Goal: Check status: Check status

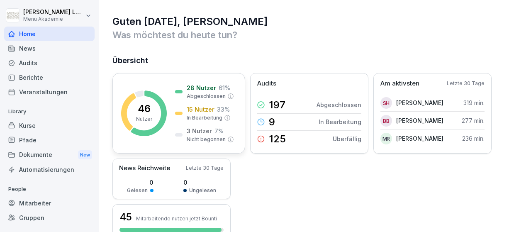
scroll to position [96, 0]
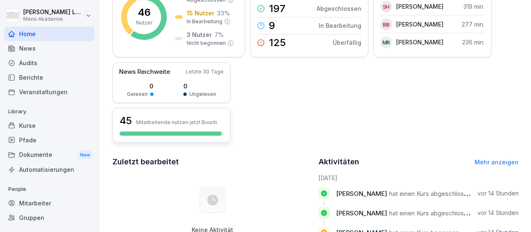
click at [127, 121] on h3 "45" at bounding box center [125, 121] width 12 height 14
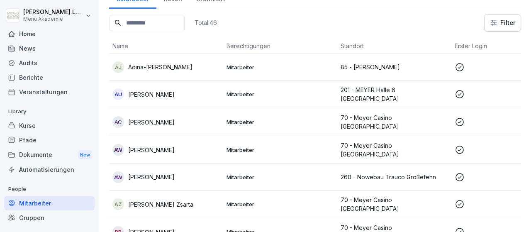
scroll to position [56, 0]
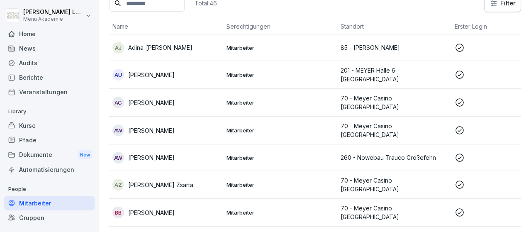
click at [461, 126] on icon at bounding box center [459, 130] width 10 height 10
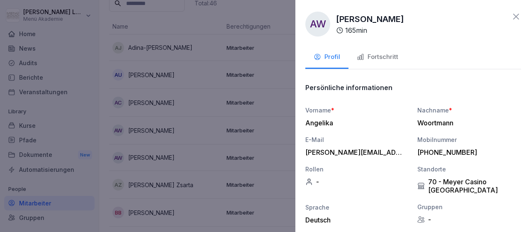
click at [385, 58] on div "Fortschritt" at bounding box center [377, 57] width 41 height 10
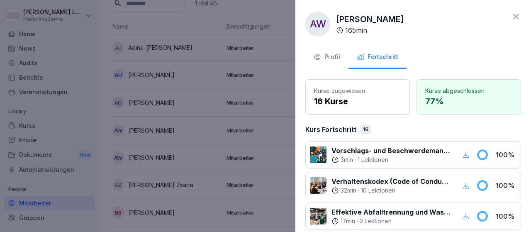
click at [513, 16] on icon at bounding box center [516, 17] width 10 height 10
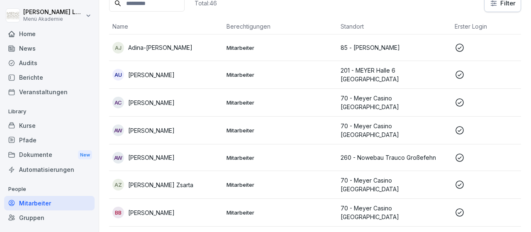
scroll to position [104, 0]
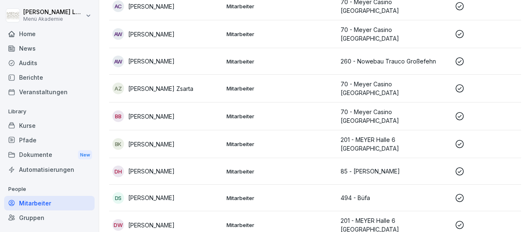
click at [462, 111] on icon at bounding box center [459, 116] width 10 height 10
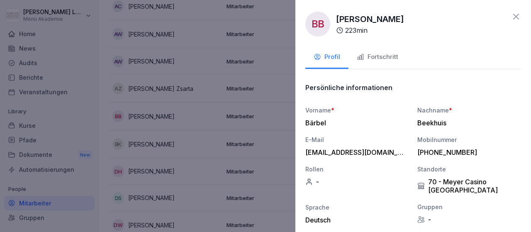
click at [385, 52] on div "Fortschritt" at bounding box center [377, 57] width 41 height 10
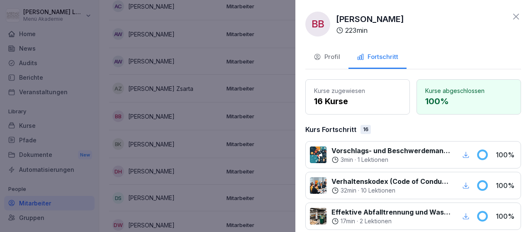
click at [514, 15] on icon at bounding box center [516, 17] width 10 height 10
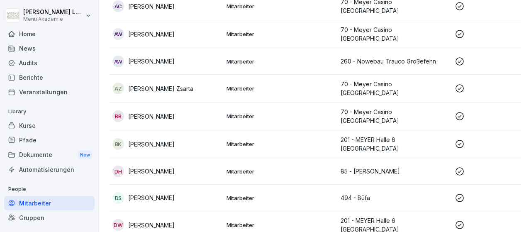
scroll to position [201, 0]
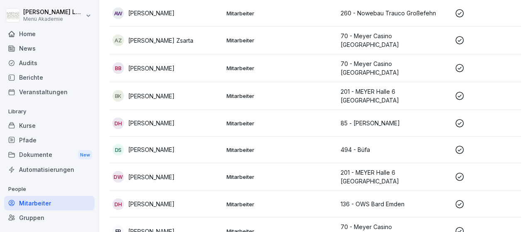
click at [462, 145] on icon at bounding box center [459, 150] width 10 height 10
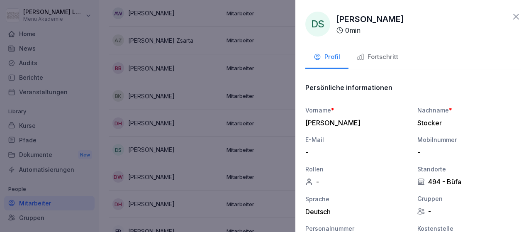
click at [382, 57] on div "Fortschritt" at bounding box center [377, 57] width 41 height 10
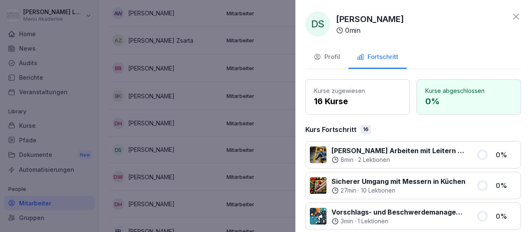
click at [512, 15] on icon at bounding box center [516, 17] width 10 height 10
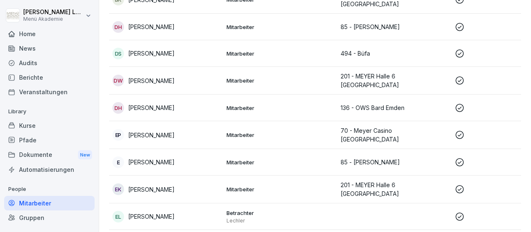
scroll to position [345, 0]
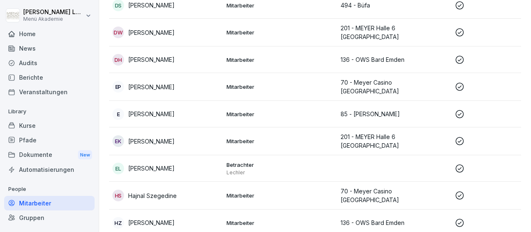
click at [457, 82] on icon at bounding box center [459, 87] width 10 height 10
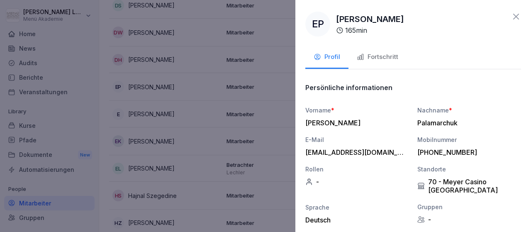
click at [389, 57] on div "Fortschritt" at bounding box center [377, 57] width 41 height 10
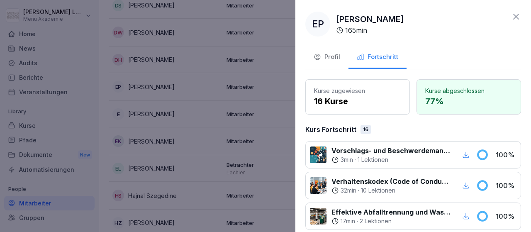
click at [513, 15] on icon at bounding box center [516, 17] width 10 height 10
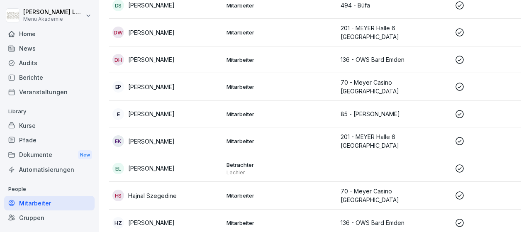
scroll to position [393, 0]
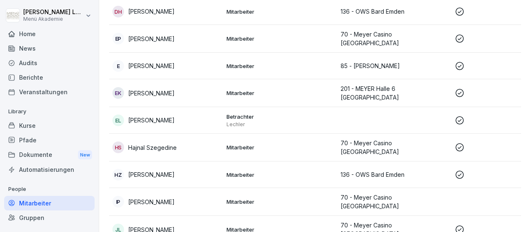
click at [458, 170] on icon at bounding box center [459, 175] width 10 height 10
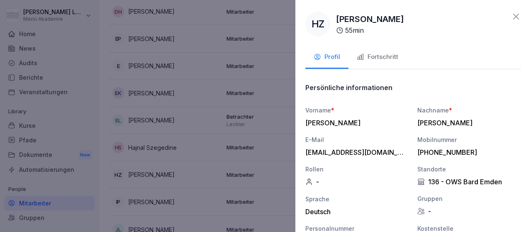
click at [386, 59] on div "Fortschritt" at bounding box center [377, 57] width 41 height 10
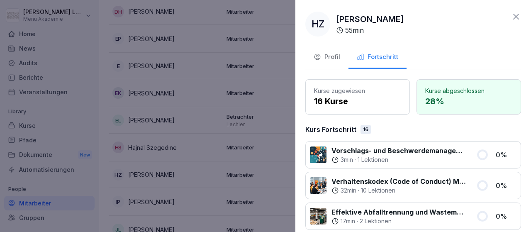
click at [516, 15] on icon at bounding box center [516, 17] width 10 height 10
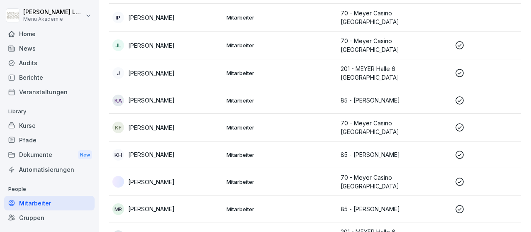
scroll to position [586, 0]
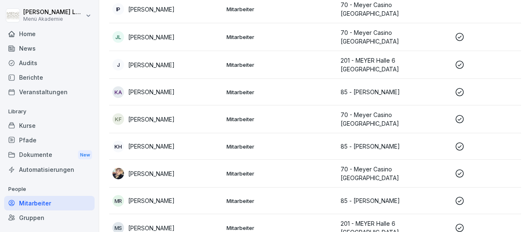
click at [456, 142] on icon at bounding box center [459, 146] width 8 height 8
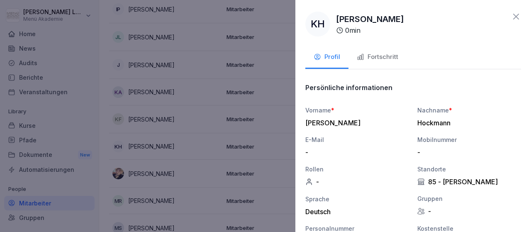
click at [388, 60] on div "Fortschritt" at bounding box center [377, 57] width 41 height 10
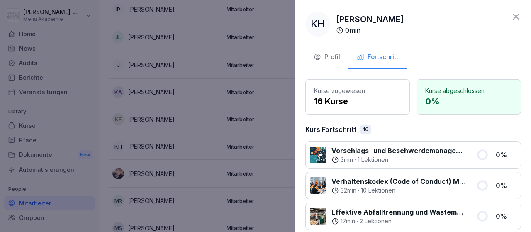
click at [517, 17] on icon at bounding box center [516, 17] width 10 height 10
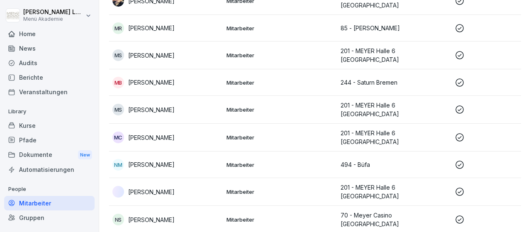
scroll to position [778, 0]
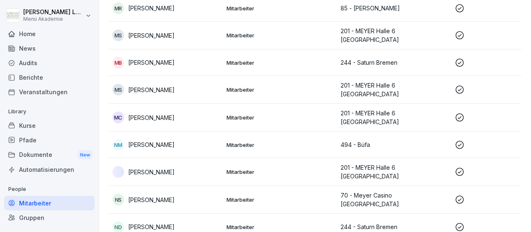
click at [456, 141] on icon at bounding box center [459, 145] width 8 height 8
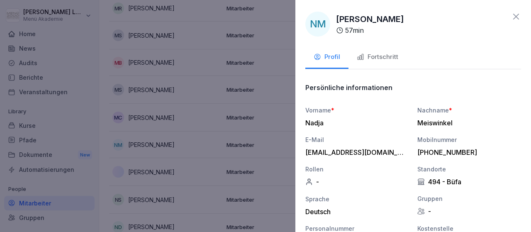
click at [389, 56] on div "Fortschritt" at bounding box center [377, 57] width 41 height 10
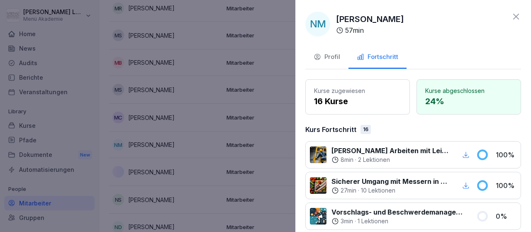
click at [515, 17] on icon at bounding box center [516, 17] width 10 height 10
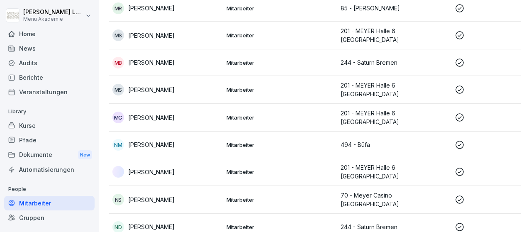
scroll to position [826, 0]
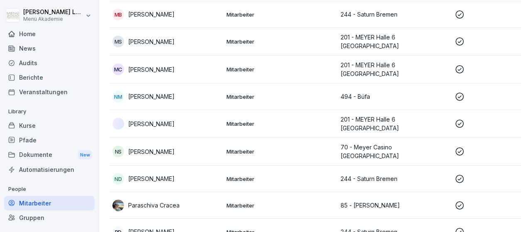
click at [458, 175] on icon at bounding box center [459, 179] width 8 height 8
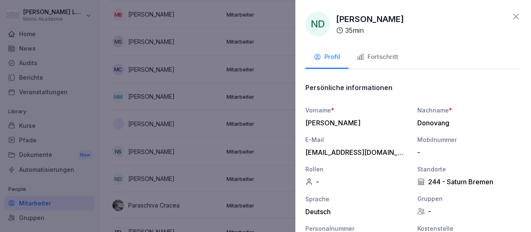
click at [387, 54] on div "Fortschritt" at bounding box center [377, 57] width 41 height 10
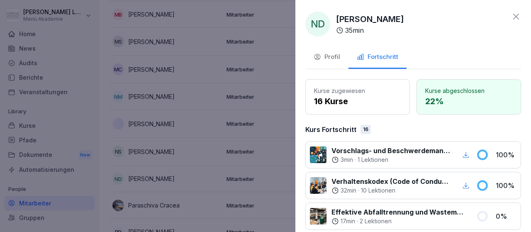
click at [516, 17] on icon at bounding box center [516, 17] width 6 height 6
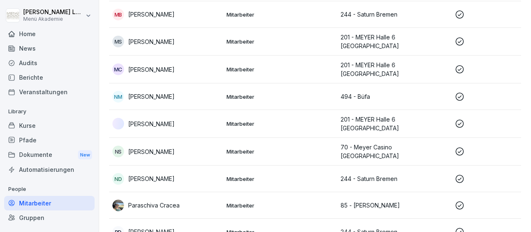
scroll to position [874, 0]
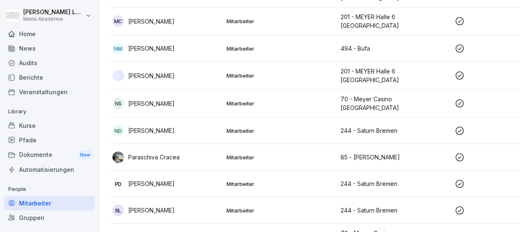
click at [458, 152] on icon at bounding box center [459, 157] width 10 height 10
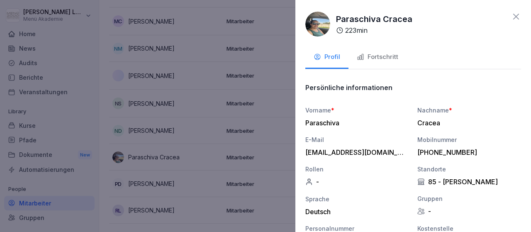
click at [384, 57] on div "Fortschritt" at bounding box center [377, 57] width 41 height 10
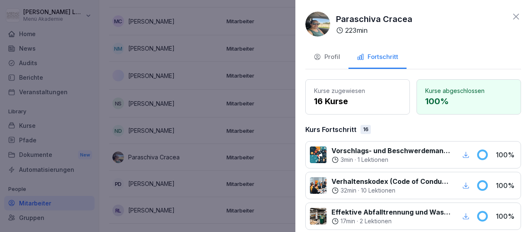
click at [514, 16] on icon at bounding box center [516, 17] width 10 height 10
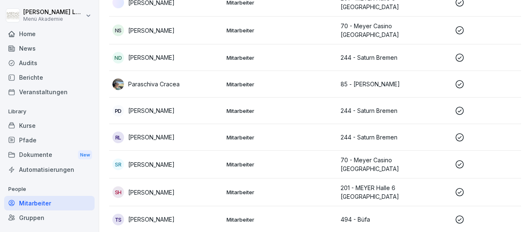
scroll to position [970, 0]
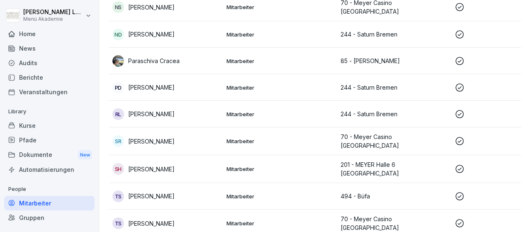
click at [460, 191] on icon at bounding box center [459, 196] width 10 height 10
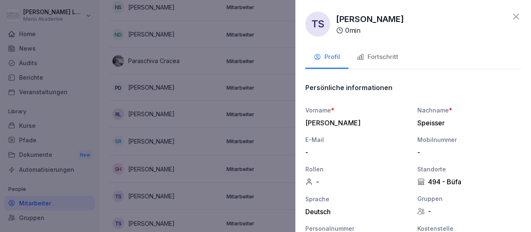
click at [387, 58] on div "Fortschritt" at bounding box center [377, 57] width 41 height 10
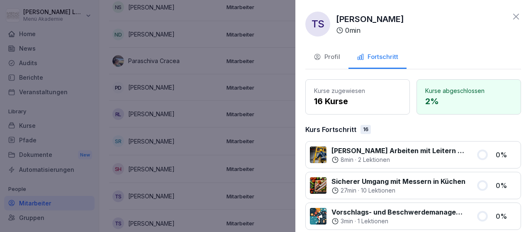
click at [517, 16] on icon at bounding box center [516, 17] width 10 height 10
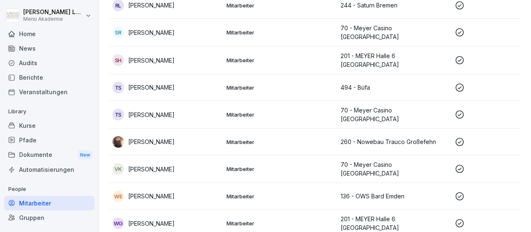
scroll to position [1086, 0]
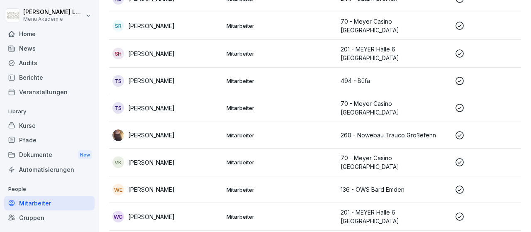
click at [458, 185] on icon at bounding box center [459, 190] width 10 height 10
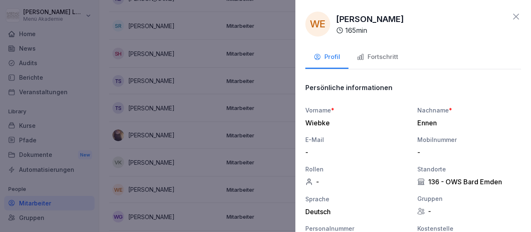
click at [392, 58] on div "Fortschritt" at bounding box center [377, 57] width 41 height 10
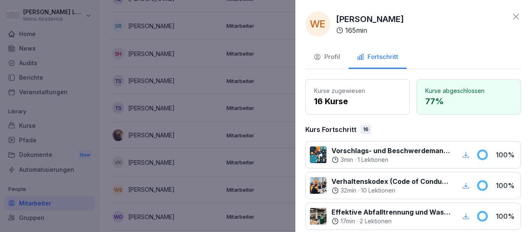
click at [518, 15] on icon at bounding box center [516, 17] width 10 height 10
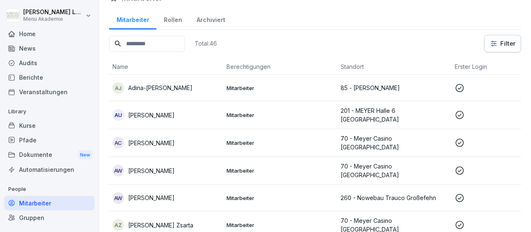
scroll to position [0, 0]
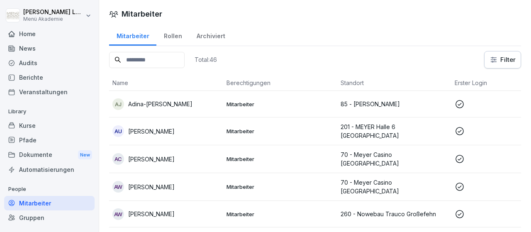
click at [460, 102] on icon at bounding box center [459, 104] width 10 height 10
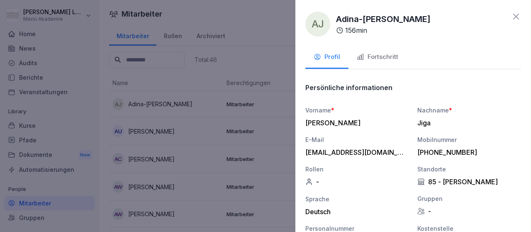
click at [386, 56] on div "Fortschritt" at bounding box center [377, 57] width 41 height 10
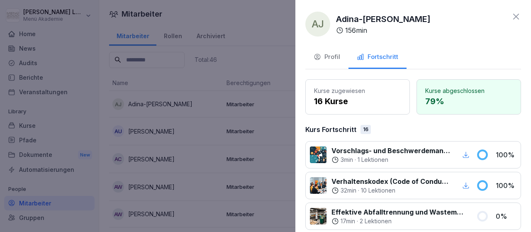
click at [521, 15] on div "AJ Adina-[PERSON_NAME] 156 min Profil Fortschritt Kurse zugewiesen 16 Kurse Kur…" at bounding box center [413, 116] width 236 height 232
click at [514, 17] on icon at bounding box center [516, 17] width 10 height 10
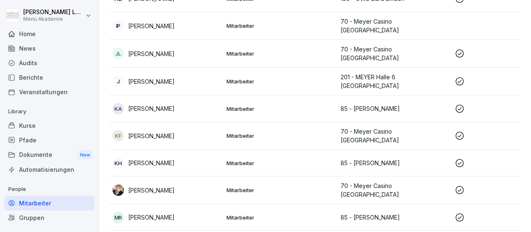
scroll to position [577, 0]
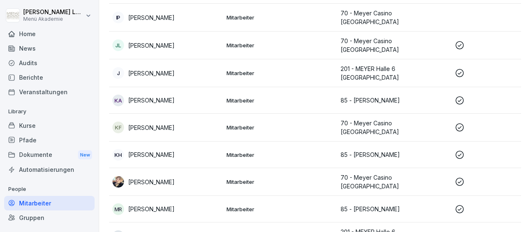
click at [462, 150] on icon at bounding box center [459, 155] width 10 height 10
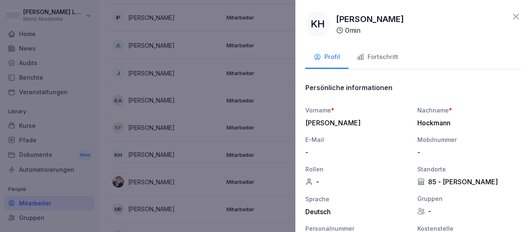
click at [380, 55] on div "Fortschritt" at bounding box center [377, 57] width 41 height 10
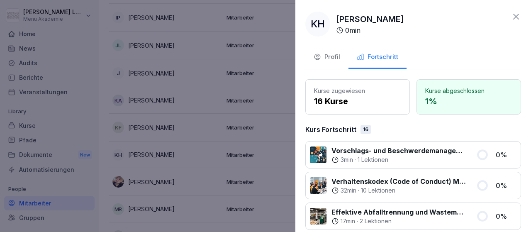
click at [515, 17] on icon at bounding box center [516, 17] width 10 height 10
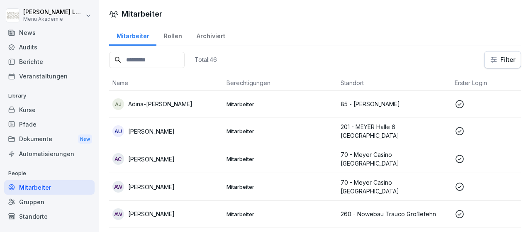
scroll to position [0, 0]
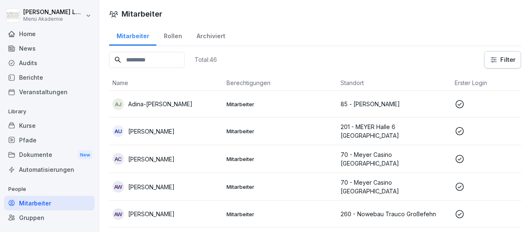
click at [457, 103] on icon at bounding box center [459, 104] width 10 height 10
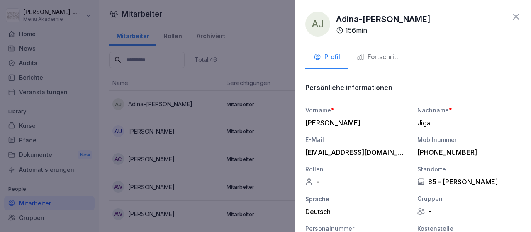
click at [385, 58] on div "Fortschritt" at bounding box center [377, 57] width 41 height 10
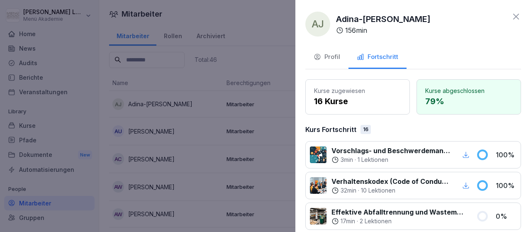
click at [515, 16] on icon at bounding box center [516, 17] width 10 height 10
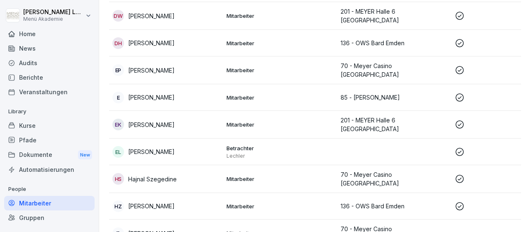
scroll to position [385, 0]
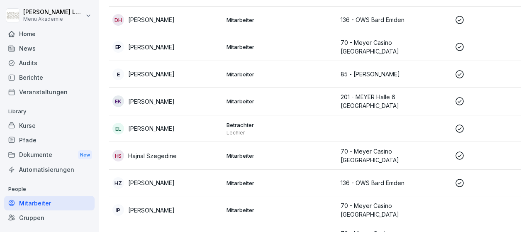
click at [506, 33] on td at bounding box center [508, 47] width 114 height 28
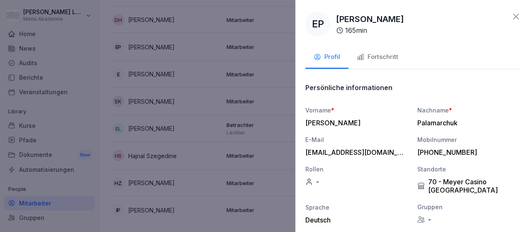
click at [517, 15] on icon at bounding box center [516, 17] width 6 height 6
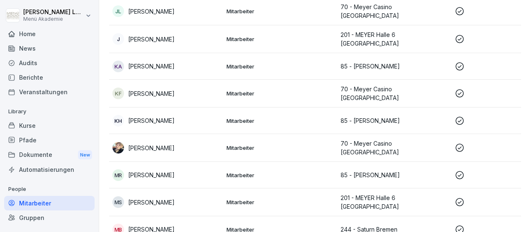
scroll to position [605, 0]
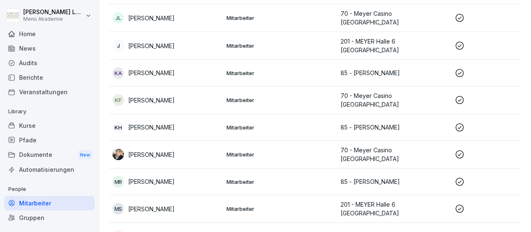
click at [460, 122] on icon at bounding box center [459, 127] width 10 height 10
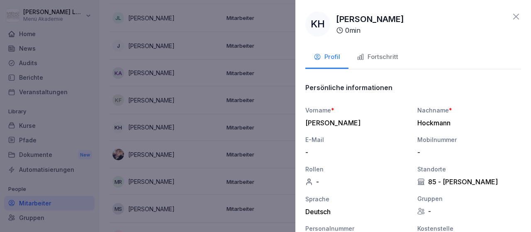
click at [381, 56] on div "Fortschritt" at bounding box center [377, 57] width 41 height 10
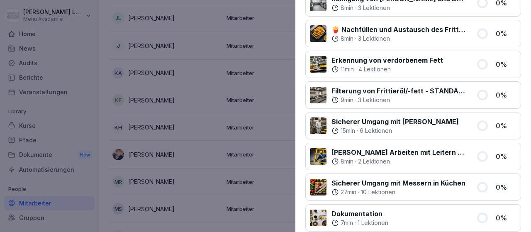
scroll to position [0, 0]
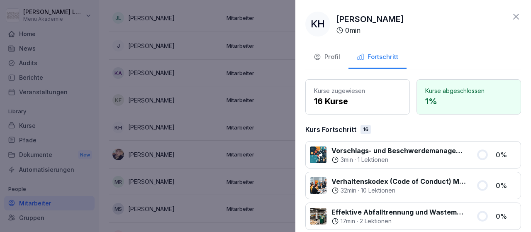
click at [519, 16] on icon at bounding box center [516, 17] width 10 height 10
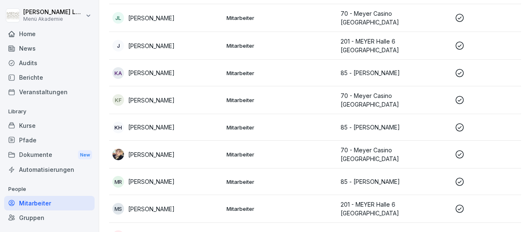
scroll to position [605, 0]
click at [461, 150] on icon at bounding box center [459, 154] width 8 height 8
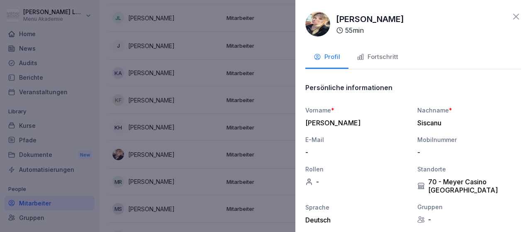
click at [381, 51] on button "Fortschritt" at bounding box center [377, 57] width 58 height 22
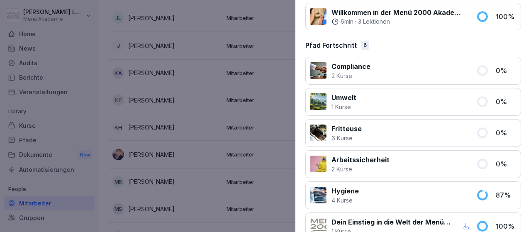
scroll to position [611, 0]
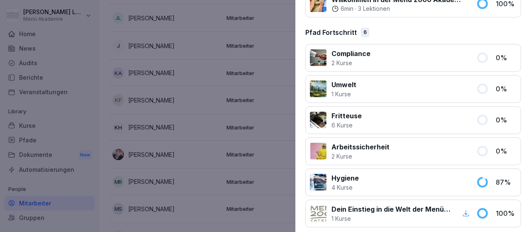
click at [80, 146] on div at bounding box center [265, 116] width 531 height 232
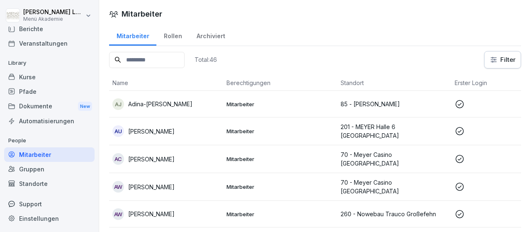
scroll to position [0, 0]
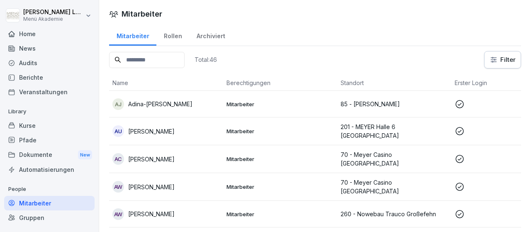
click at [32, 34] on div "Home" at bounding box center [49, 34] width 90 height 15
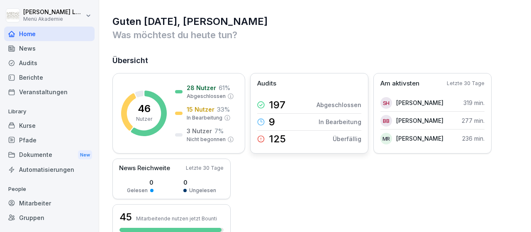
click at [348, 138] on p "Überfällig" at bounding box center [347, 138] width 29 height 9
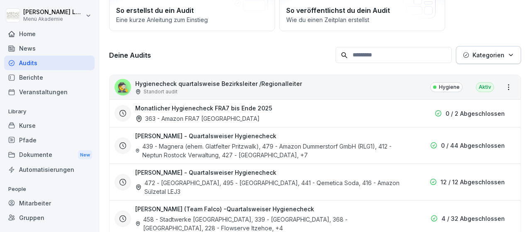
scroll to position [144, 0]
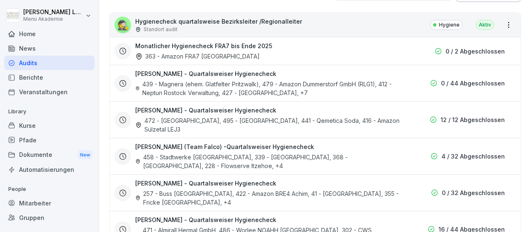
click at [34, 34] on div "Home" at bounding box center [49, 34] width 90 height 15
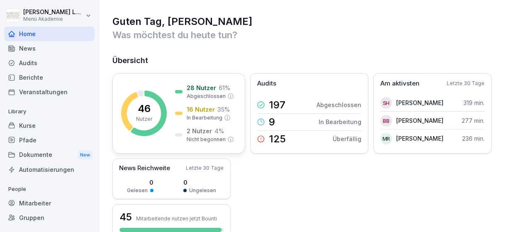
click at [207, 131] on p "2 Nutzer" at bounding box center [199, 130] width 25 height 9
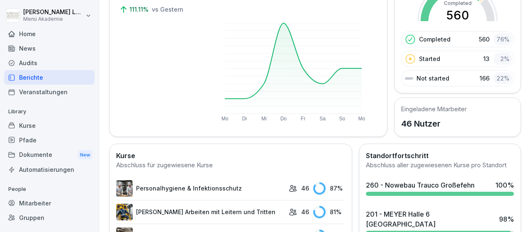
scroll to position [96, 0]
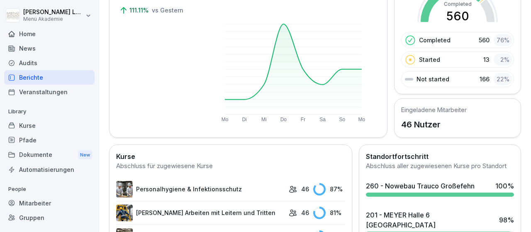
click at [44, 199] on div "Mitarbeiter" at bounding box center [49, 203] width 90 height 15
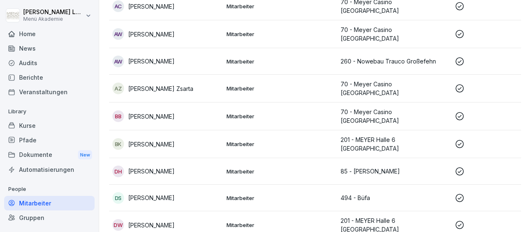
scroll to position [201, 0]
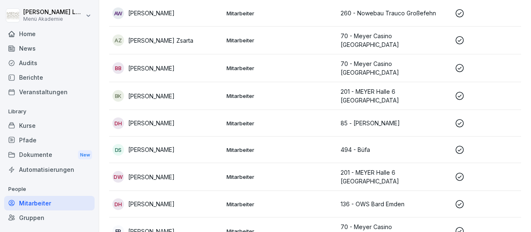
click at [456, 146] on icon at bounding box center [459, 150] width 8 height 8
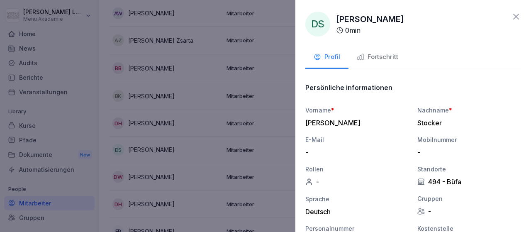
click at [384, 54] on div "Fortschritt" at bounding box center [377, 57] width 41 height 10
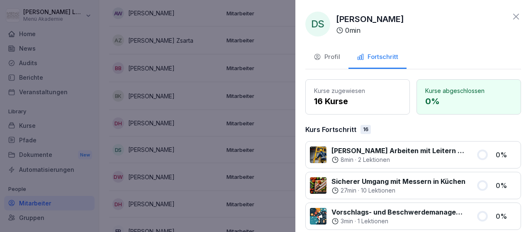
click at [517, 14] on icon at bounding box center [516, 17] width 10 height 10
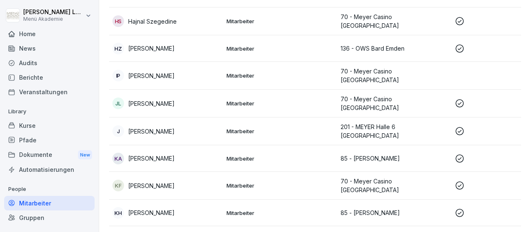
scroll to position [537, 0]
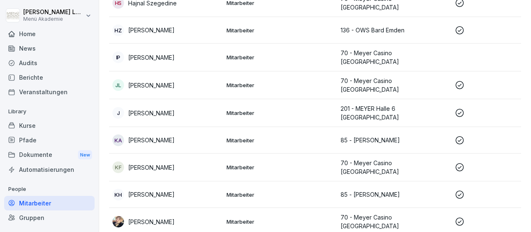
click at [458, 190] on icon at bounding box center [459, 195] width 10 height 10
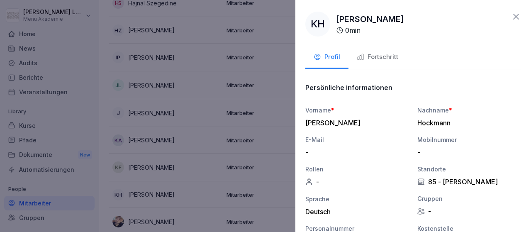
click at [389, 58] on div "Fortschritt" at bounding box center [377, 57] width 41 height 10
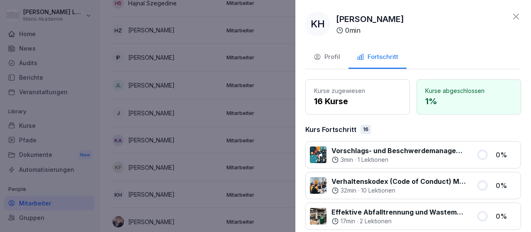
click at [515, 17] on icon at bounding box center [516, 17] width 10 height 10
